Goal: Task Accomplishment & Management: Manage account settings

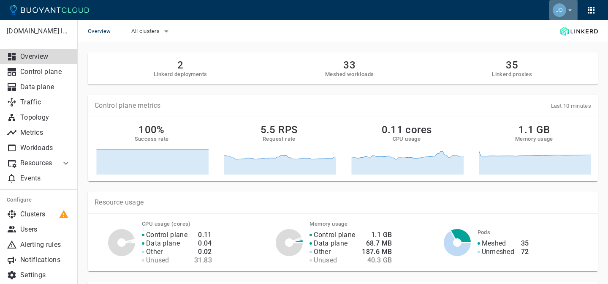
click at [569, 12] on icon "button" at bounding box center [570, 10] width 8 height 8
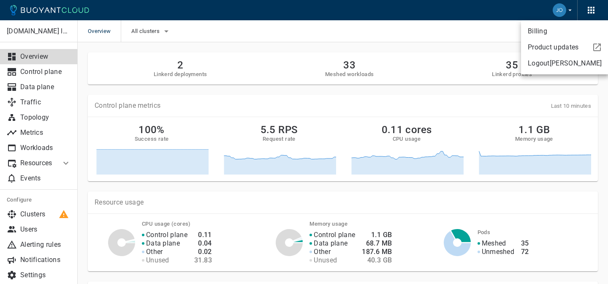
click at [280, 111] on div at bounding box center [304, 142] width 608 height 284
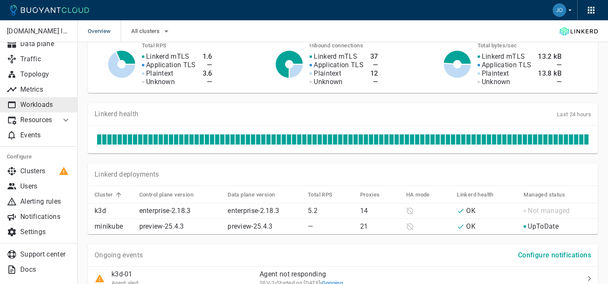
scroll to position [332, 0]
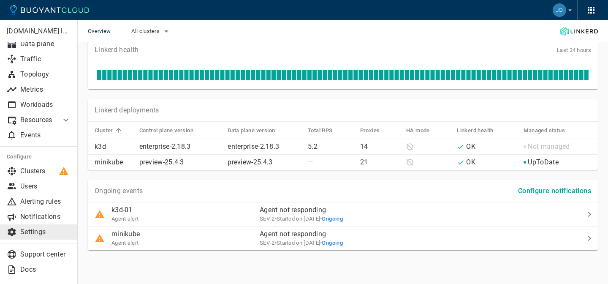
click at [29, 232] on p "Settings" at bounding box center [45, 232] width 51 height 8
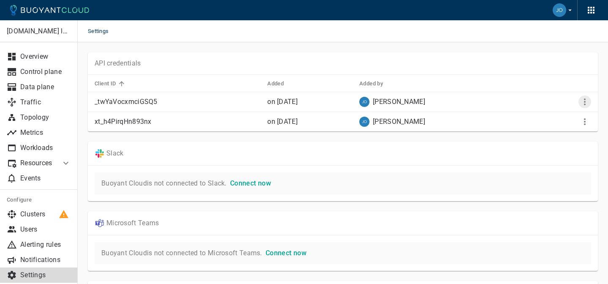
click at [583, 98] on icon "More" at bounding box center [585, 102] width 10 height 10
click at [455, 152] on div at bounding box center [304, 142] width 608 height 284
click at [41, 225] on p "Users" at bounding box center [45, 229] width 51 height 8
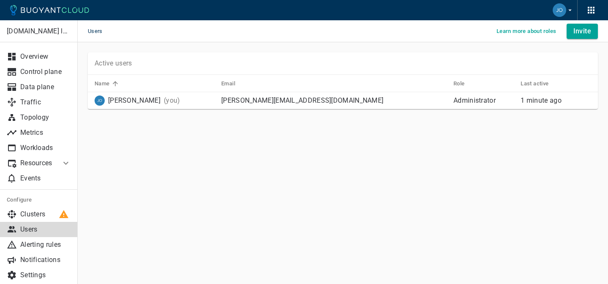
click at [119, 101] on p "[PERSON_NAME]" at bounding box center [134, 100] width 52 height 8
click at [528, 31] on h5 "Learn more about roles" at bounding box center [526, 31] width 60 height 7
click at [315, 162] on main "Users Learn more about roles Invite [DOMAIN_NAME] labs Overview Control plane D…" at bounding box center [343, 142] width 530 height 284
click at [30, 212] on p "Clusters" at bounding box center [45, 214] width 51 height 8
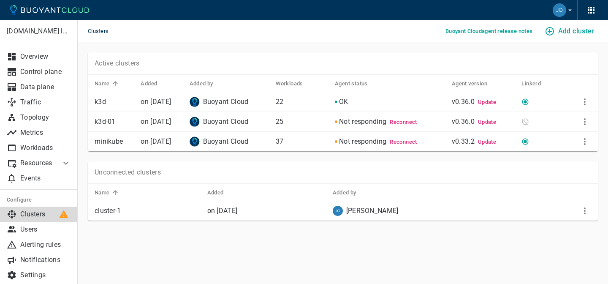
scroll to position [43, 0]
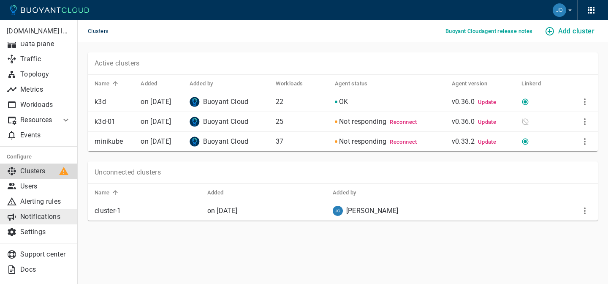
click at [38, 213] on p "Notifications" at bounding box center [45, 216] width 51 height 8
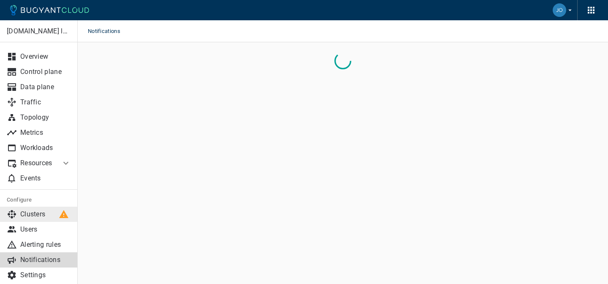
scroll to position [43, 0]
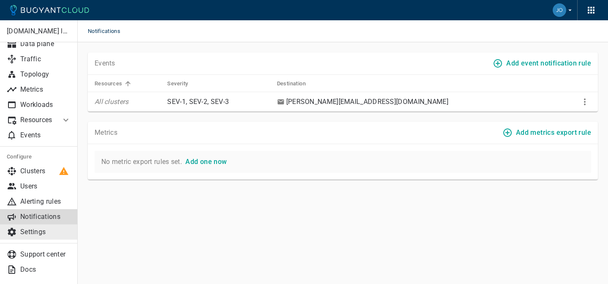
click at [36, 232] on p "Settings" at bounding box center [45, 232] width 51 height 8
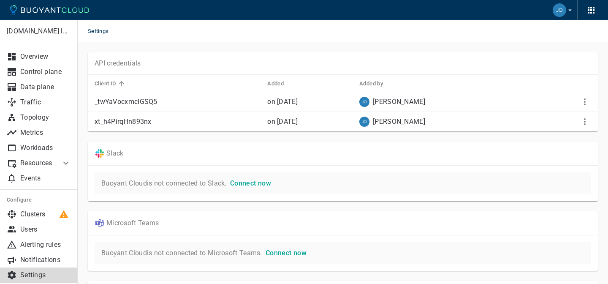
click at [133, 62] on p "API credentials" at bounding box center [118, 63] width 46 height 8
click at [590, 7] on icon "button" at bounding box center [591, 10] width 10 height 10
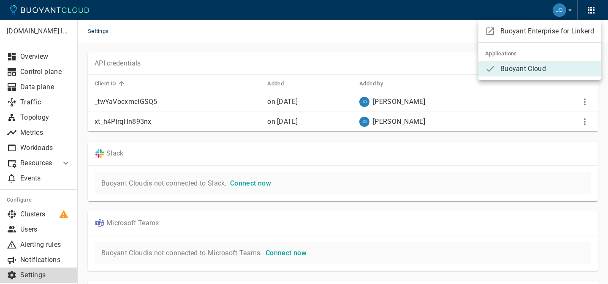
click at [450, 32] on div at bounding box center [304, 142] width 608 height 284
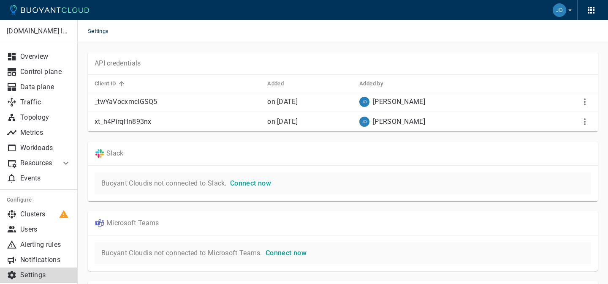
click at [564, 15] on button "button" at bounding box center [563, 10] width 28 height 20
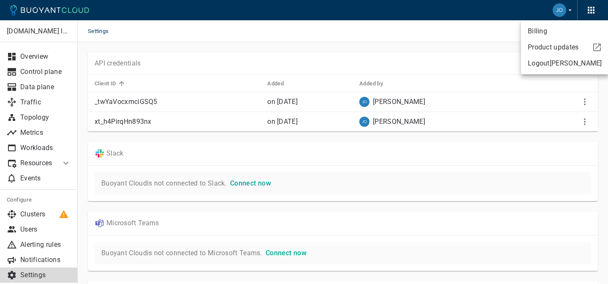
click at [345, 208] on div at bounding box center [304, 142] width 608 height 284
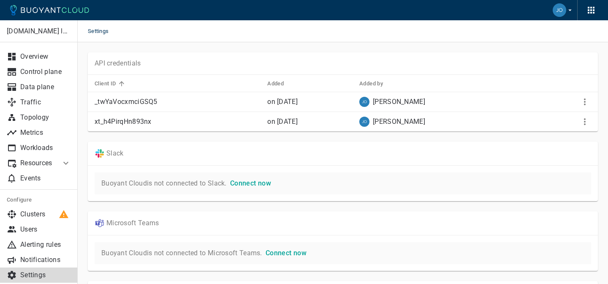
click at [118, 85] on span "Client ID" at bounding box center [111, 84] width 33 height 8
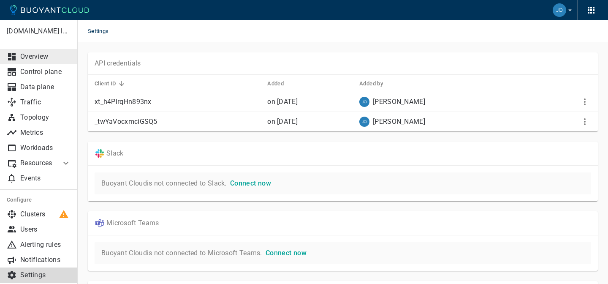
click at [48, 54] on p "Overview" at bounding box center [45, 56] width 51 height 8
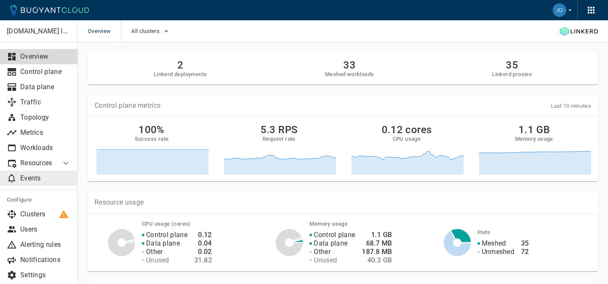
scroll to position [43, 0]
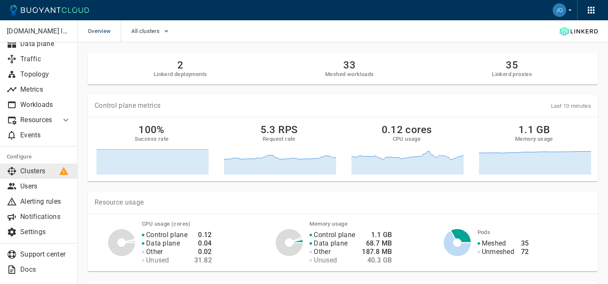
click at [37, 175] on p "Clusters" at bounding box center [45, 171] width 51 height 8
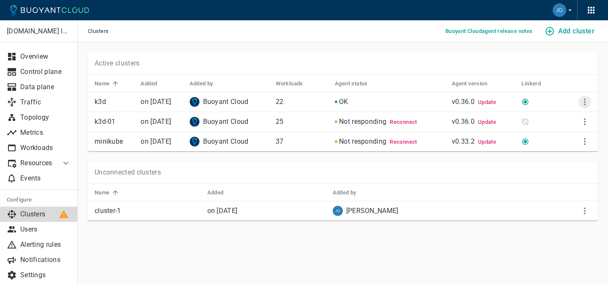
click at [588, 101] on icon "More" at bounding box center [585, 102] width 10 height 10
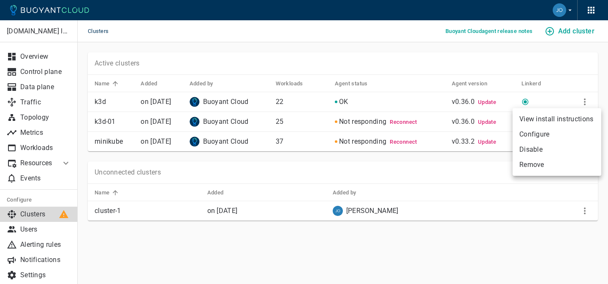
click at [559, 117] on li "View install instructions" at bounding box center [557, 118] width 89 height 15
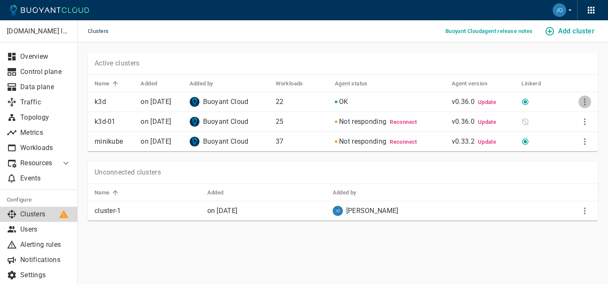
click at [583, 98] on icon "More" at bounding box center [585, 102] width 10 height 10
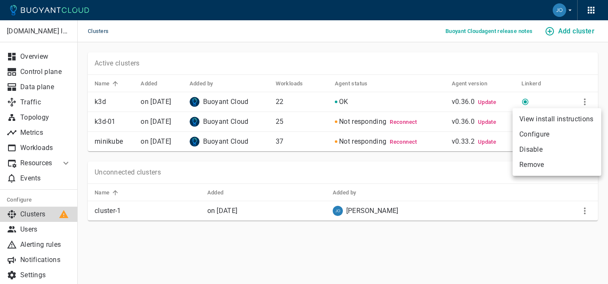
click at [540, 130] on li "Configure" at bounding box center [557, 134] width 89 height 15
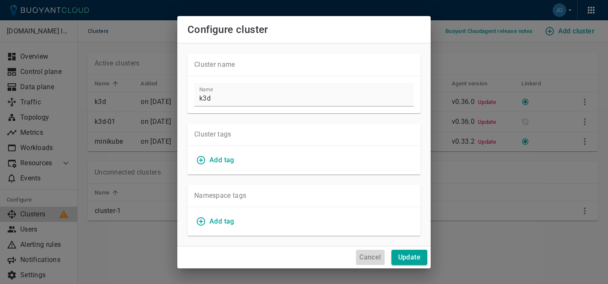
click at [364, 256] on h4 "Cancel" at bounding box center [370, 257] width 22 height 8
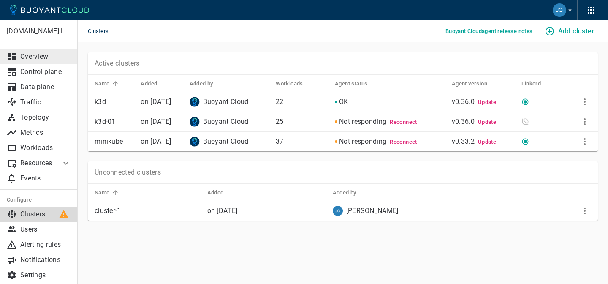
click at [43, 62] on link "Overview" at bounding box center [39, 56] width 78 height 15
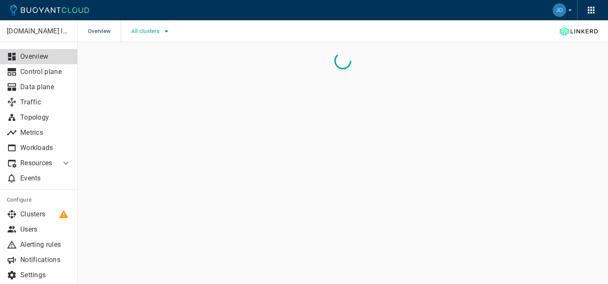
click at [157, 37] on button "All clusters" at bounding box center [151, 31] width 40 height 13
click at [276, 30] on div at bounding box center [304, 142] width 608 height 284
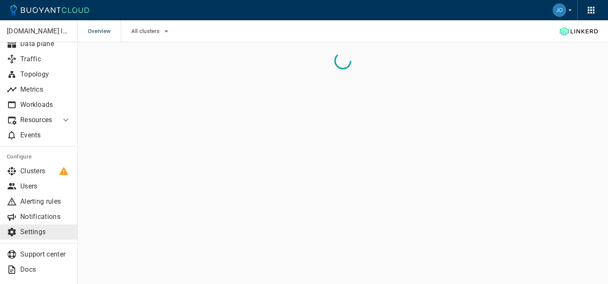
click at [30, 232] on p "Settings" at bounding box center [45, 232] width 51 height 8
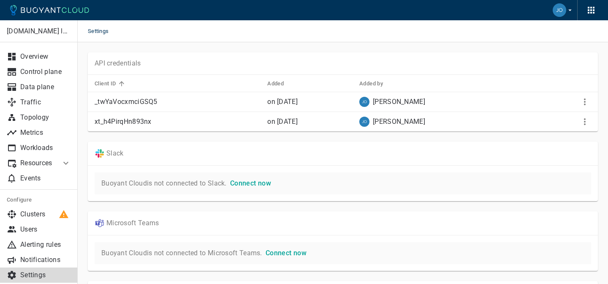
click at [293, 97] on td "on [DATE]" at bounding box center [306, 102] width 92 height 20
drag, startPoint x: 293, startPoint y: 97, endPoint x: 101, endPoint y: 57, distance: 195.9
click at [101, 57] on div "API credentials Client ID Added Added by _twYaVocxmciGSQ5 on [DATE] [PERSON_NAM…" at bounding box center [343, 91] width 510 height 79
click at [101, 57] on div "API credentials" at bounding box center [343, 63] width 510 height 22
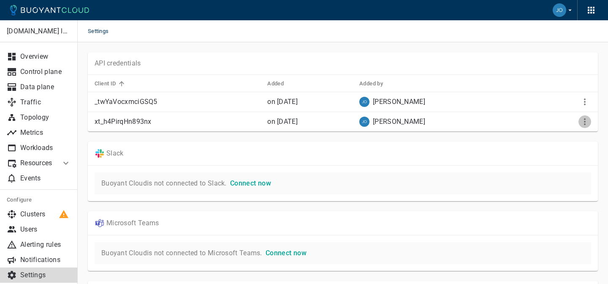
click at [582, 121] on icon "More" at bounding box center [585, 122] width 10 height 10
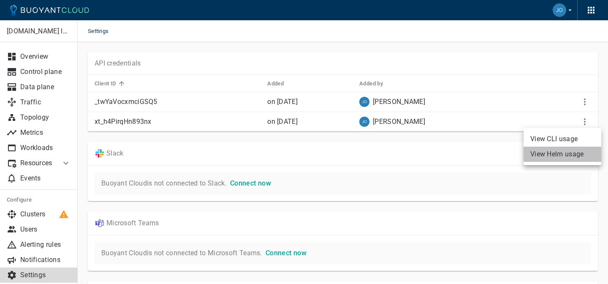
click at [563, 153] on li "View Helm usage" at bounding box center [563, 153] width 78 height 15
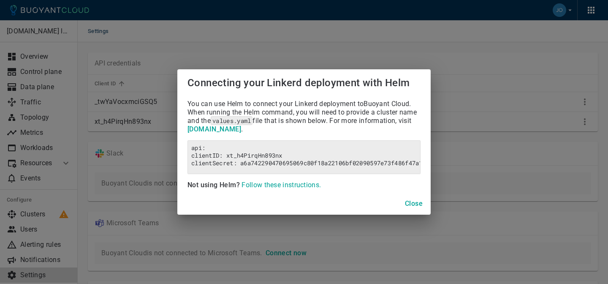
click at [412, 203] on h4 "Close" at bounding box center [414, 203] width 18 height 8
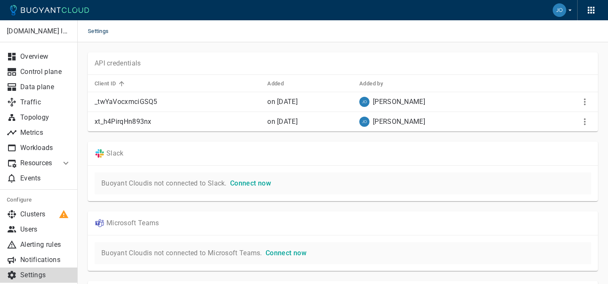
click at [591, 99] on td at bounding box center [565, 102] width 65 height 20
click at [584, 101] on icon "More" at bounding box center [585, 101] width 2 height 7
click at [556, 121] on li "View CLI usage" at bounding box center [563, 118] width 78 height 15
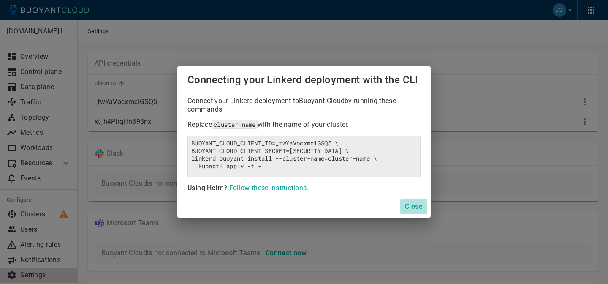
click at [408, 203] on h4 "Close" at bounding box center [414, 206] width 18 height 8
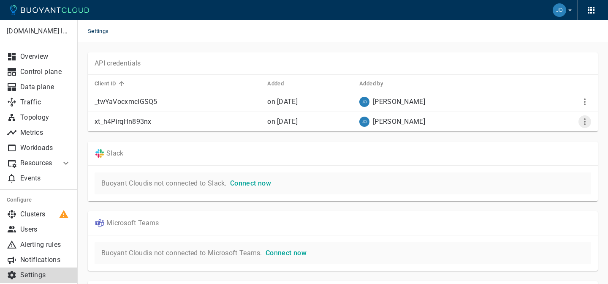
click at [587, 118] on icon "More" at bounding box center [585, 122] width 10 height 10
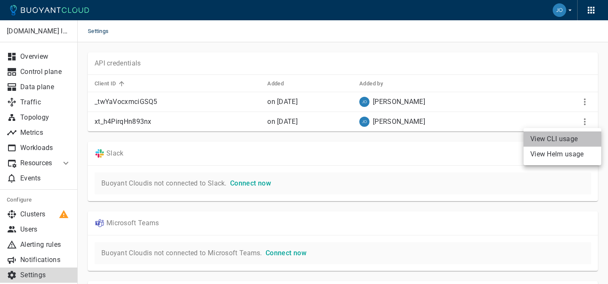
click at [555, 139] on li "View CLI usage" at bounding box center [563, 138] width 78 height 15
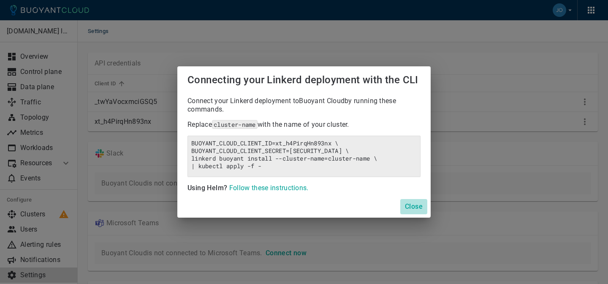
click at [410, 206] on h4 "Close" at bounding box center [414, 206] width 18 height 8
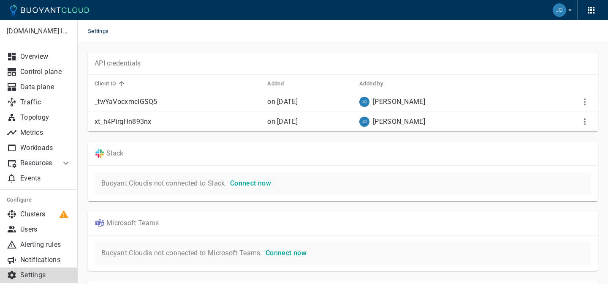
click at [591, 122] on td at bounding box center [565, 122] width 65 height 20
click at [588, 122] on icon "More" at bounding box center [585, 122] width 10 height 10
click at [564, 157] on li "View Helm usage" at bounding box center [563, 153] width 78 height 15
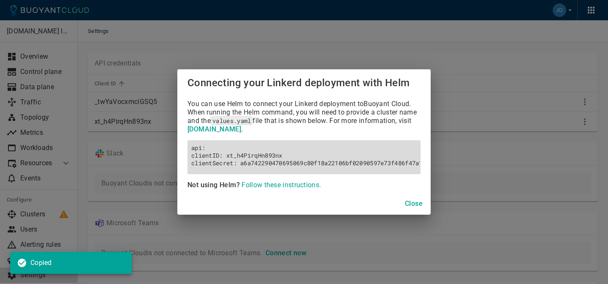
click at [270, 157] on h6 "api: clientID: xt_h4PirqHn893nx clientSecret: a6a742290470695069c80f18a22106bf0…" at bounding box center [303, 155] width 225 height 23
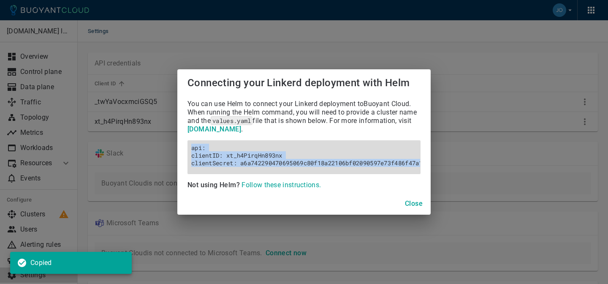
click at [270, 157] on h6 "api: clientID: xt_h4PirqHn893nx clientSecret: a6a742290470695069c80f18a22106bf0…" at bounding box center [303, 155] width 225 height 23
